Goal: Task Accomplishment & Management: Manage account settings

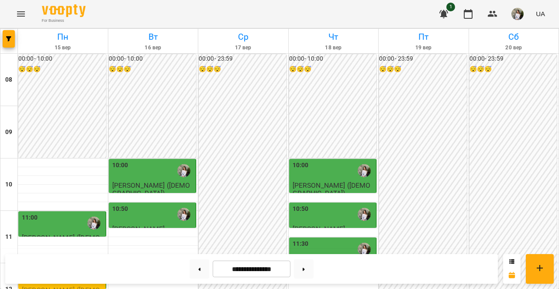
scroll to position [241, 0]
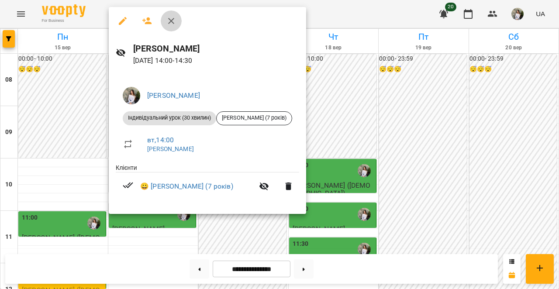
click at [172, 16] on icon "button" at bounding box center [171, 21] width 10 height 10
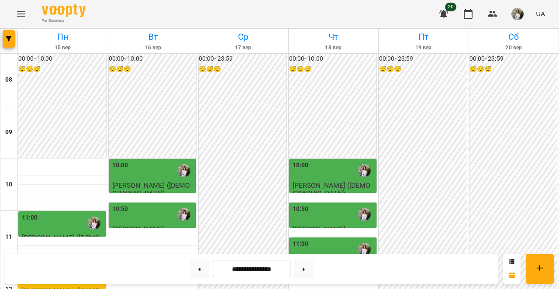
scroll to position [257, 0]
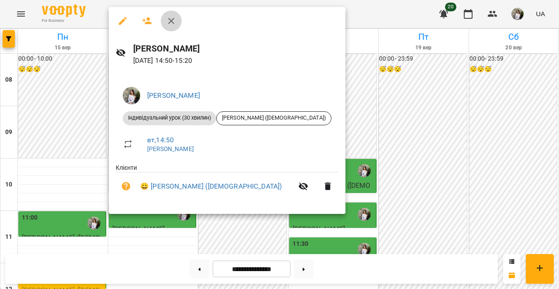
click at [174, 21] on icon "button" at bounding box center [171, 21] width 10 height 10
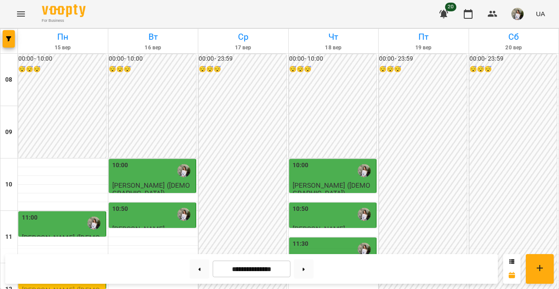
scroll to position [92, 0]
click at [312, 239] on div "11:30" at bounding box center [334, 249] width 82 height 20
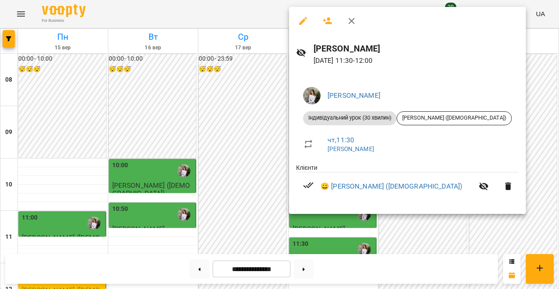
click at [216, 174] on div at bounding box center [279, 144] width 559 height 289
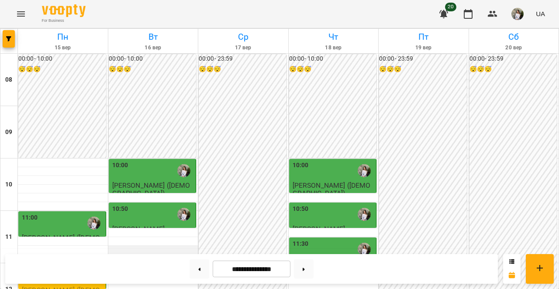
scroll to position [257, 0]
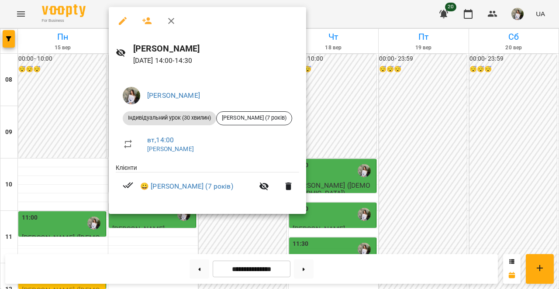
click at [171, 22] on icon "button" at bounding box center [171, 21] width 10 height 10
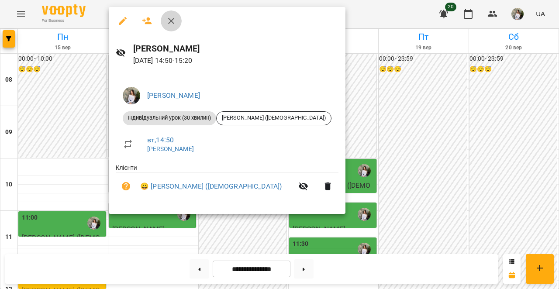
click at [170, 20] on icon "button" at bounding box center [171, 21] width 6 height 6
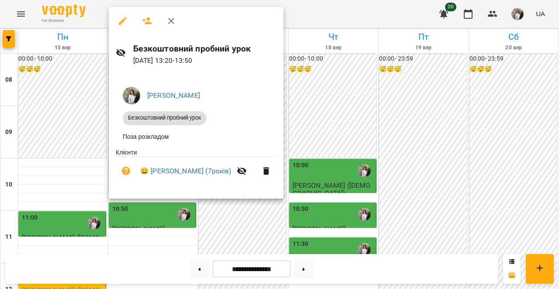
click at [172, 18] on icon "button" at bounding box center [171, 21] width 10 height 10
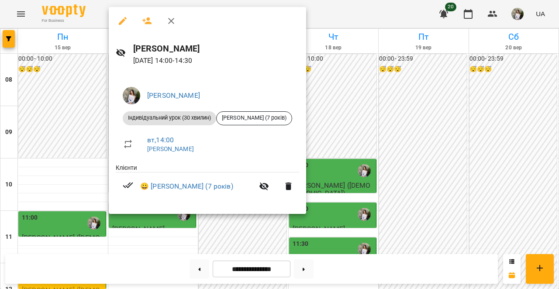
click at [173, 25] on icon "button" at bounding box center [171, 21] width 10 height 10
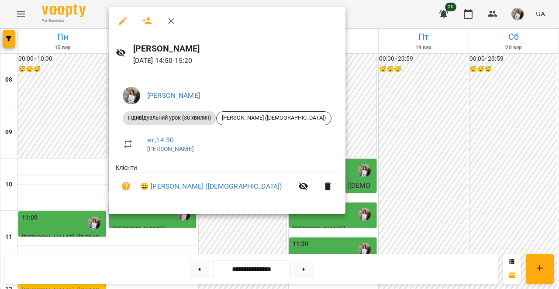
click at [172, 21] on icon "button" at bounding box center [171, 21] width 6 height 6
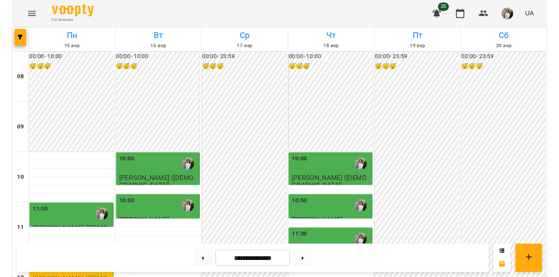
scroll to position [248, 0]
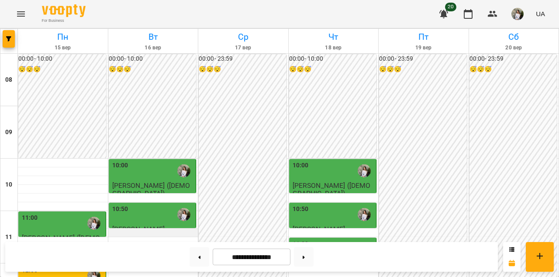
scroll to position [223, 0]
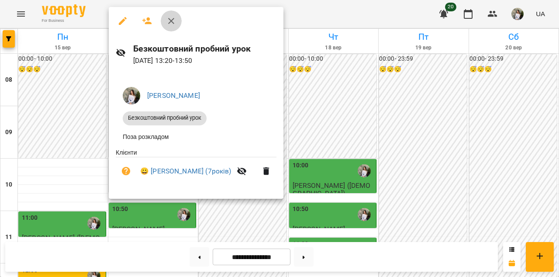
click at [173, 21] on icon "button" at bounding box center [171, 21] width 10 height 10
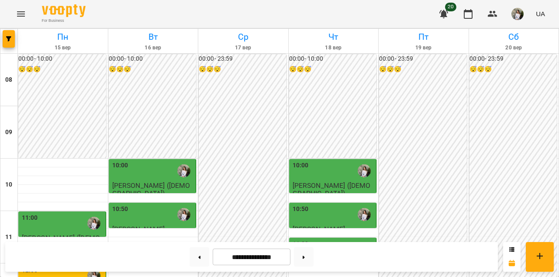
scroll to position [192, 0]
click at [331, 239] on div "11:30" at bounding box center [334, 249] width 82 height 20
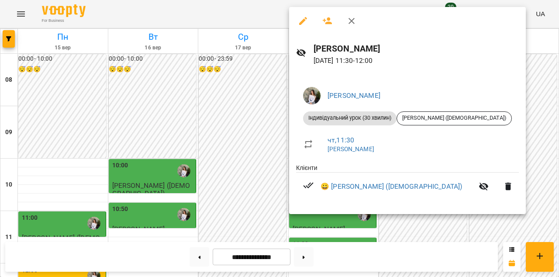
click at [349, 21] on icon "button" at bounding box center [351, 21] width 10 height 10
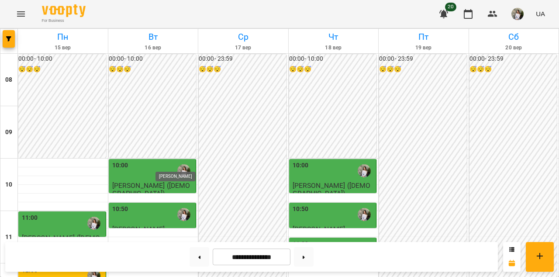
scroll to position [263, 0]
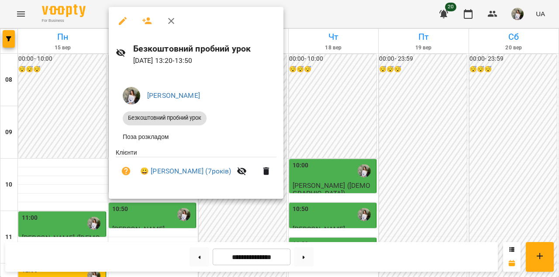
click at [318, 86] on div at bounding box center [279, 138] width 559 height 277
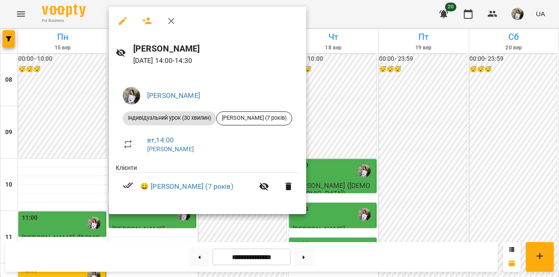
click at [169, 19] on icon "button" at bounding box center [171, 21] width 10 height 10
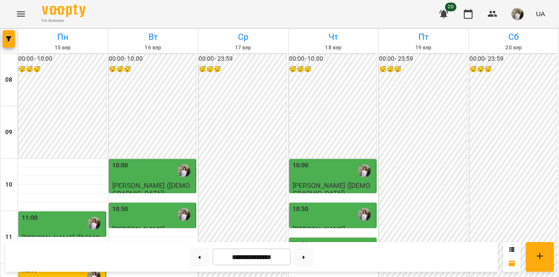
scroll to position [219, 0]
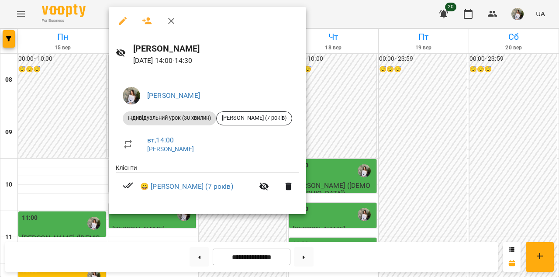
click at [60, 159] on div at bounding box center [279, 138] width 559 height 277
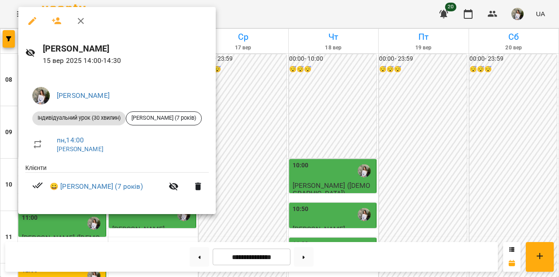
click at [82, 21] on icon "button" at bounding box center [81, 21] width 10 height 10
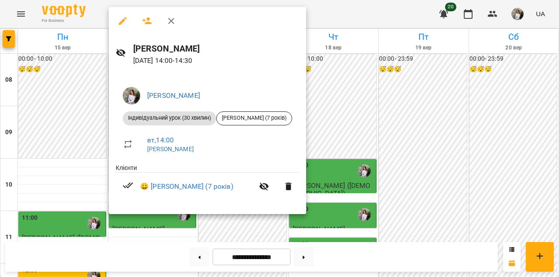
click at [331, 101] on div at bounding box center [279, 138] width 559 height 277
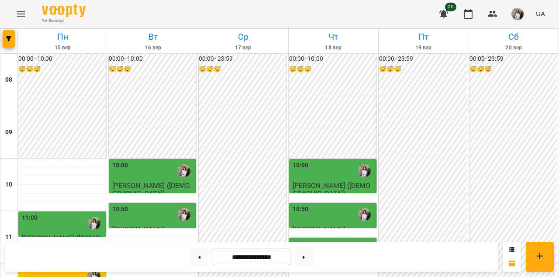
scroll to position [289, 0]
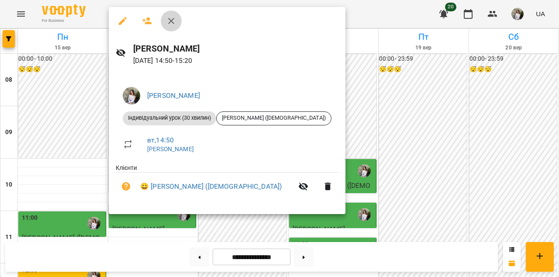
click at [173, 22] on icon "button" at bounding box center [171, 21] width 6 height 6
